Goal: Information Seeking & Learning: Learn about a topic

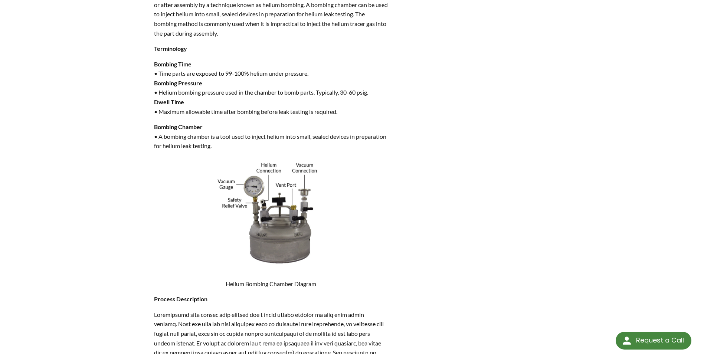
scroll to position [404, 0]
drag, startPoint x: 239, startPoint y: 92, endPoint x: 258, endPoint y: 93, distance: 19.3
click at [258, 93] on p "Bombing Time • Time parts are exposed to 99-100% helium under pressure. Bombing…" at bounding box center [271, 87] width 234 height 57
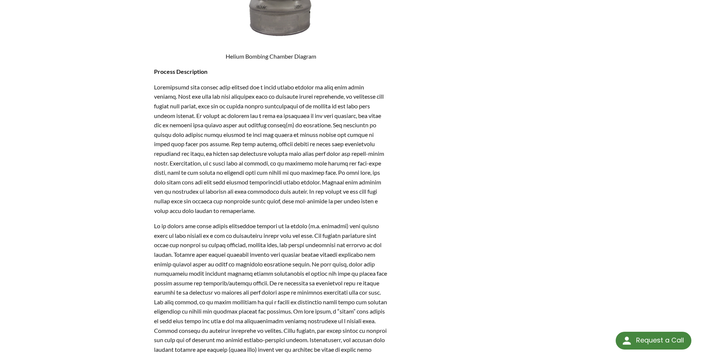
scroll to position [631, 0]
drag, startPoint x: 196, startPoint y: 86, endPoint x: 236, endPoint y: 98, distance: 42.0
click at [236, 98] on p at bounding box center [271, 148] width 234 height 133
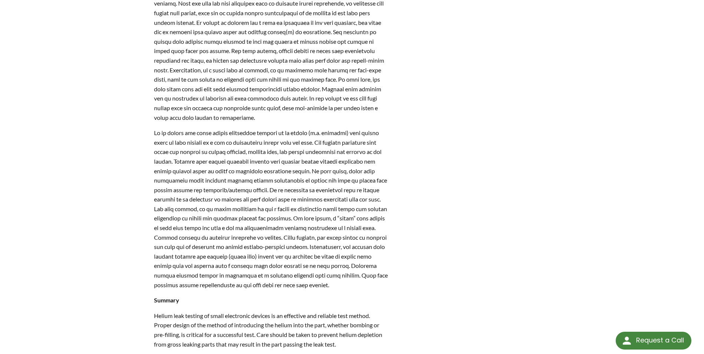
scroll to position [726, 0]
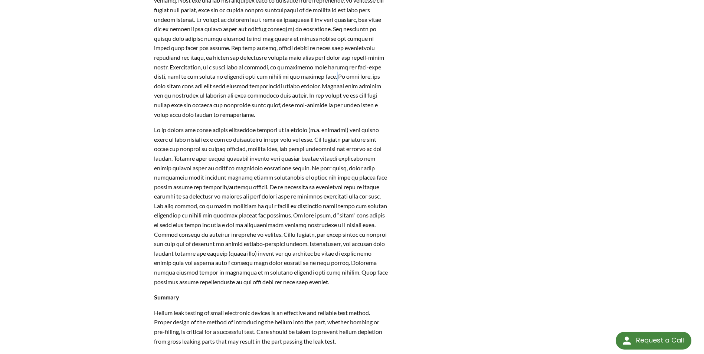
drag, startPoint x: 336, startPoint y: 77, endPoint x: 337, endPoint y: 81, distance: 3.8
click at [337, 81] on p at bounding box center [271, 52] width 234 height 133
click at [184, 65] on p at bounding box center [271, 52] width 234 height 133
click at [255, 115] on p at bounding box center [271, 52] width 234 height 133
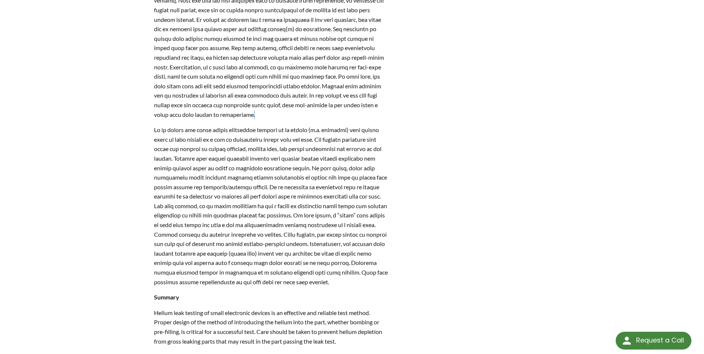
click at [259, 115] on p at bounding box center [271, 52] width 234 height 133
drag, startPoint x: 259, startPoint y: 115, endPoint x: 303, endPoint y: 124, distance: 45.8
click at [303, 124] on div "Preface: Production helium leak testing of small sealed devices such as electro…" at bounding box center [271, 14] width 234 height 850
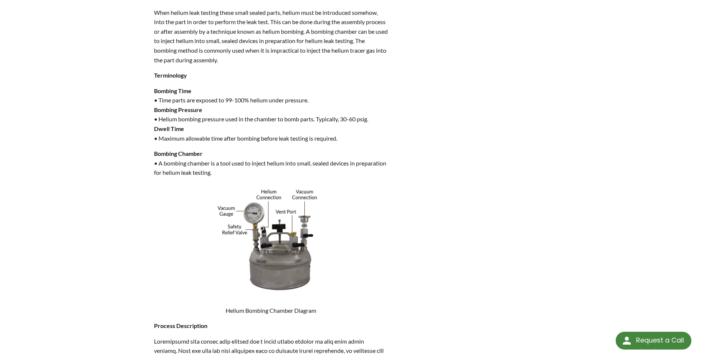
scroll to position [354, 0]
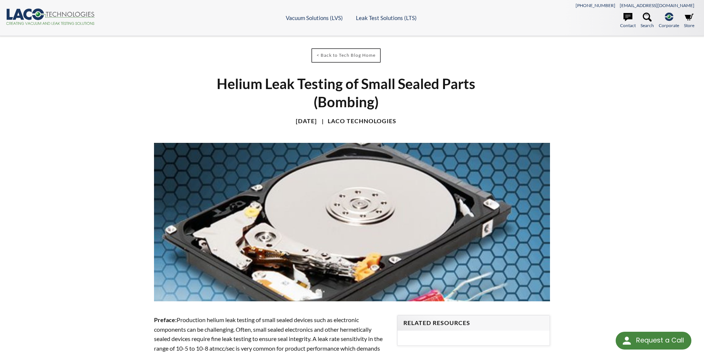
select select "Language Translate Widget"
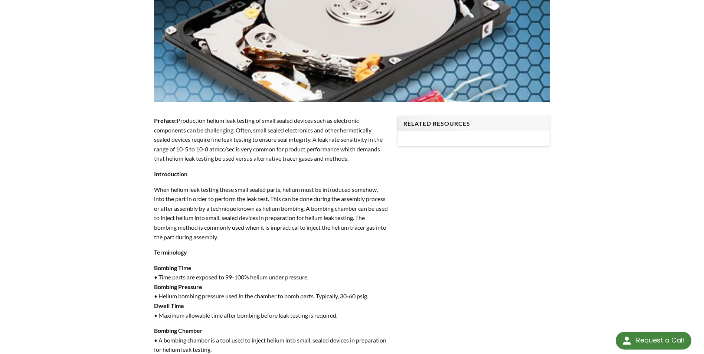
scroll to position [57, 0]
